Goal: Navigation & Orientation: Find specific page/section

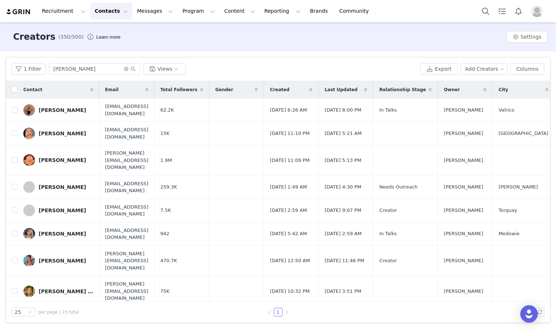
click at [114, 12] on button "Contacts Contacts" at bounding box center [111, 11] width 42 height 16
click at [118, 49] on div "Prospects" at bounding box center [114, 46] width 49 height 8
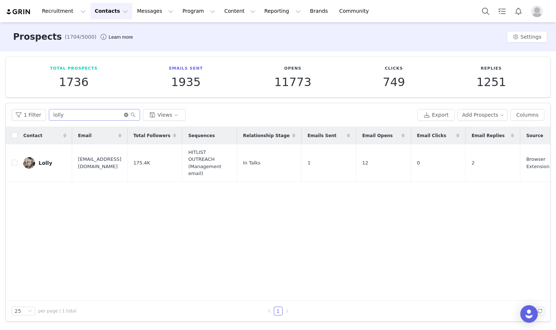
click at [124, 115] on icon "icon: close-circle" at bounding box center [126, 115] width 4 height 4
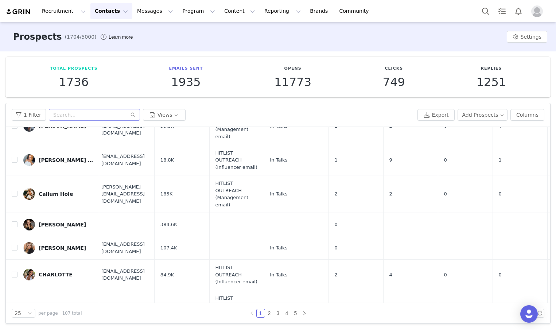
scroll to position [0, 0]
click at [266, 313] on link "2" at bounding box center [269, 313] width 8 height 8
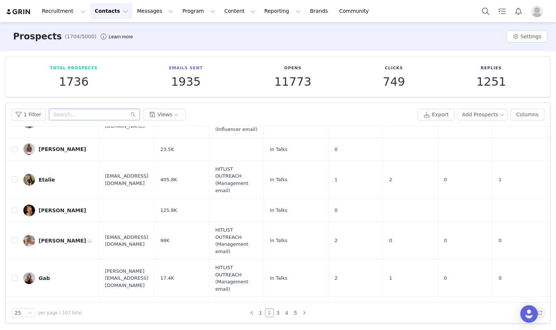
scroll to position [608, 0]
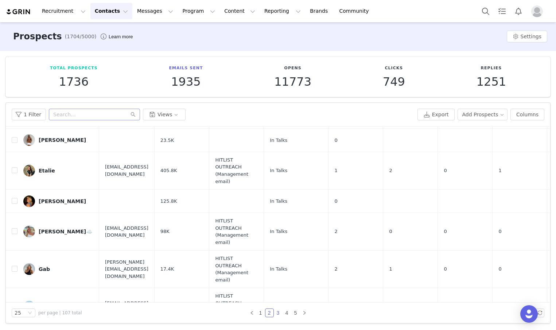
click at [278, 316] on link "3" at bounding box center [278, 313] width 8 height 8
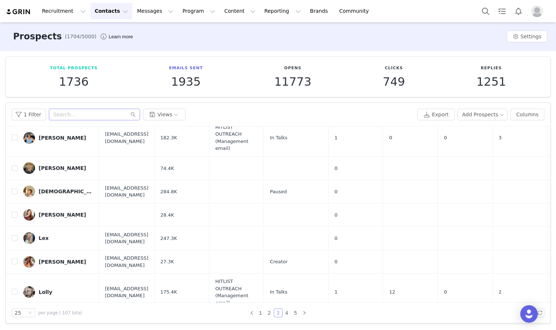
scroll to position [555, 0]
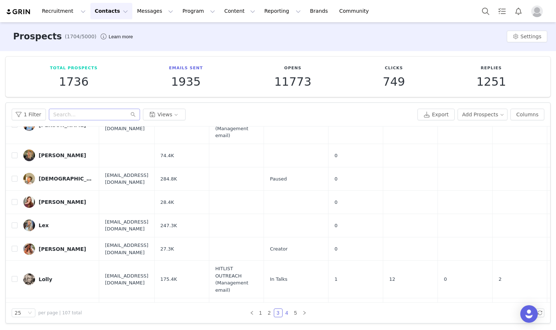
click at [285, 316] on link "4" at bounding box center [287, 313] width 8 height 8
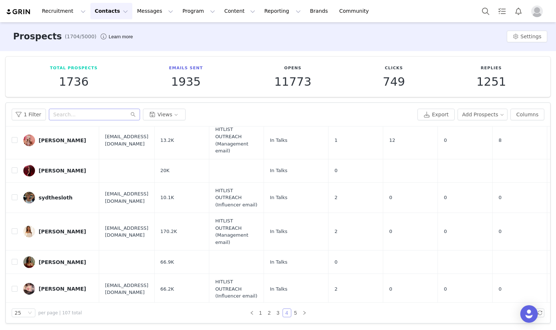
scroll to position [630, 0]
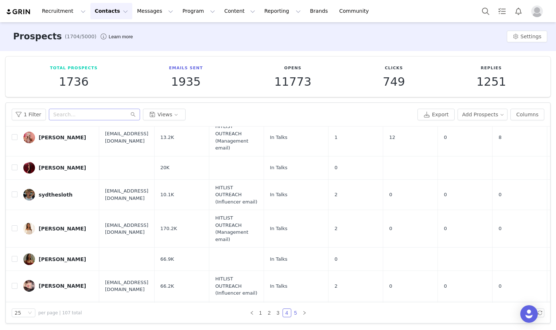
click at [296, 312] on link "5" at bounding box center [295, 313] width 8 height 8
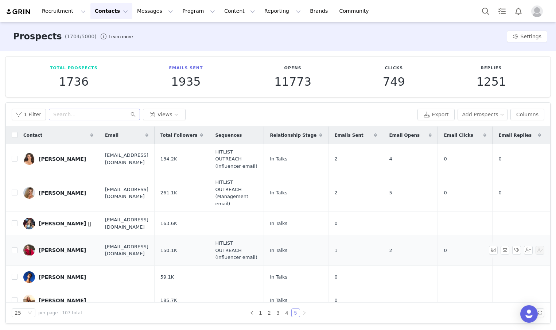
scroll to position [40, 0]
